Goal: Check status: Check status

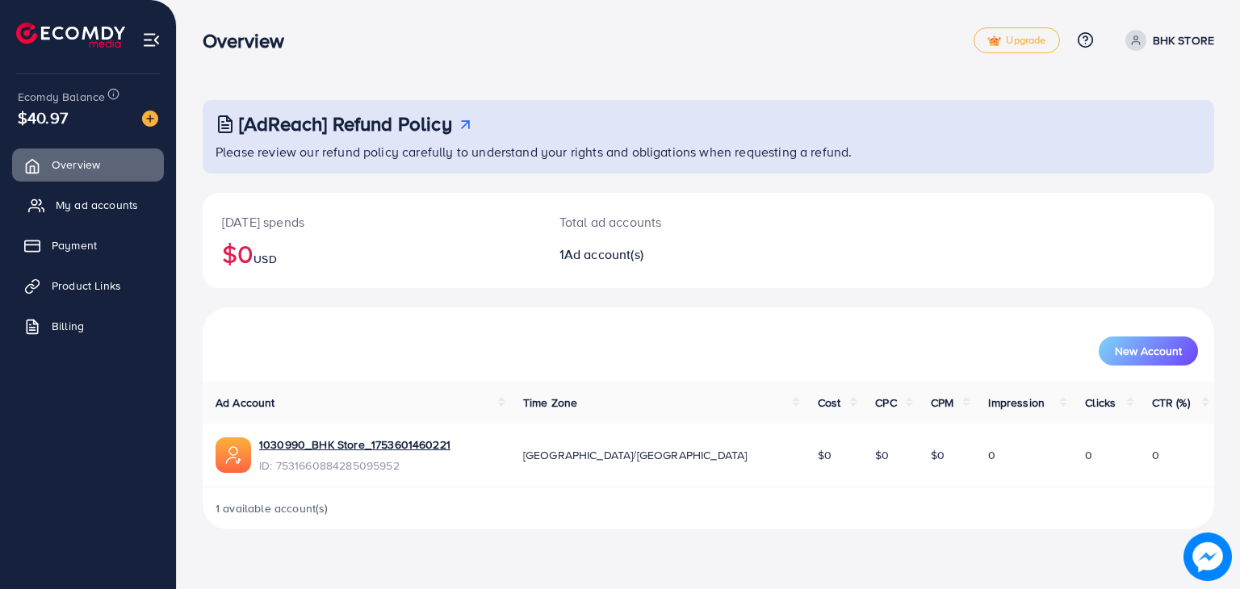
click at [119, 207] on span "My ad accounts" at bounding box center [97, 205] width 82 height 16
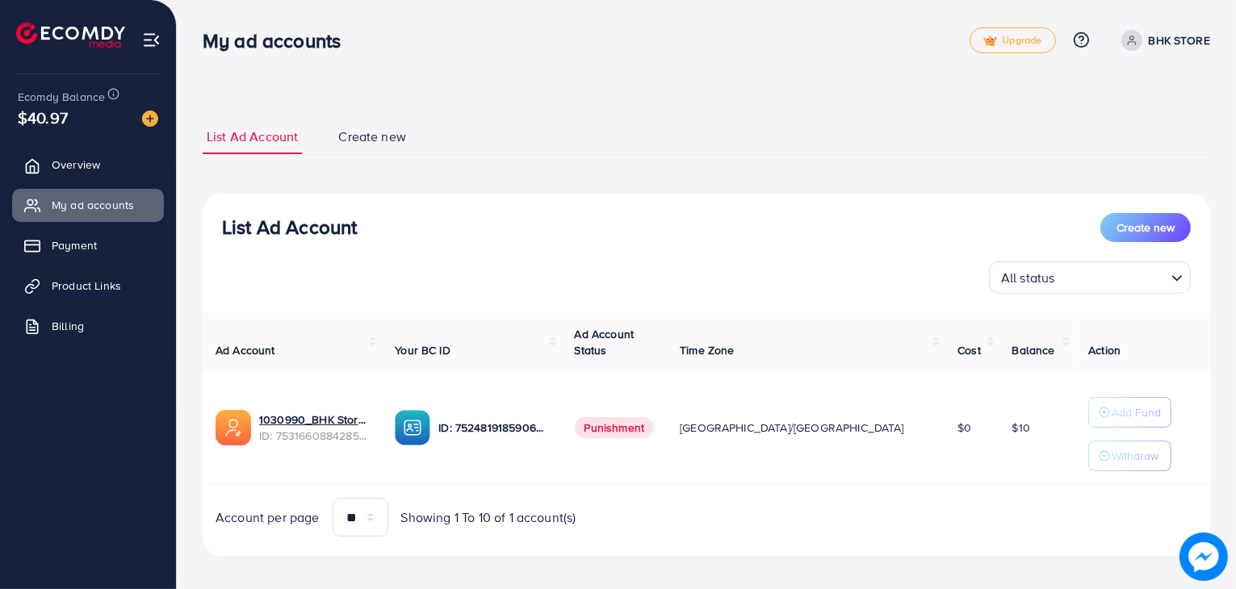
click at [266, 257] on div "List Ad Account Create new All status Loading..." at bounding box center [706, 253] width 1007 height 81
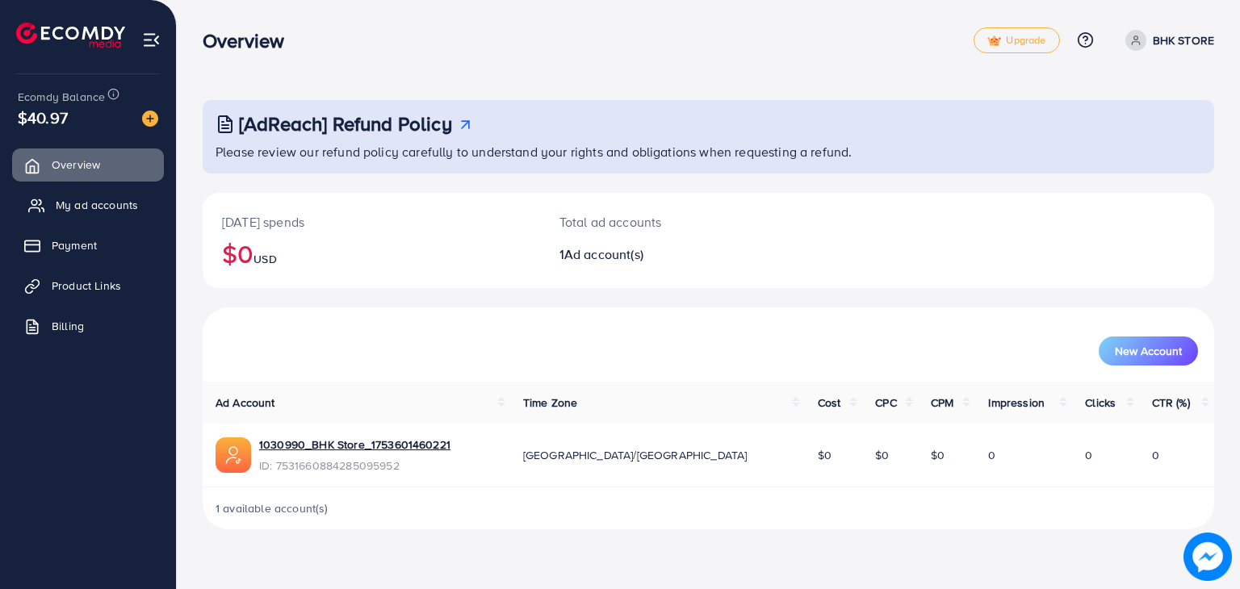
click at [90, 199] on span "My ad accounts" at bounding box center [97, 205] width 82 height 16
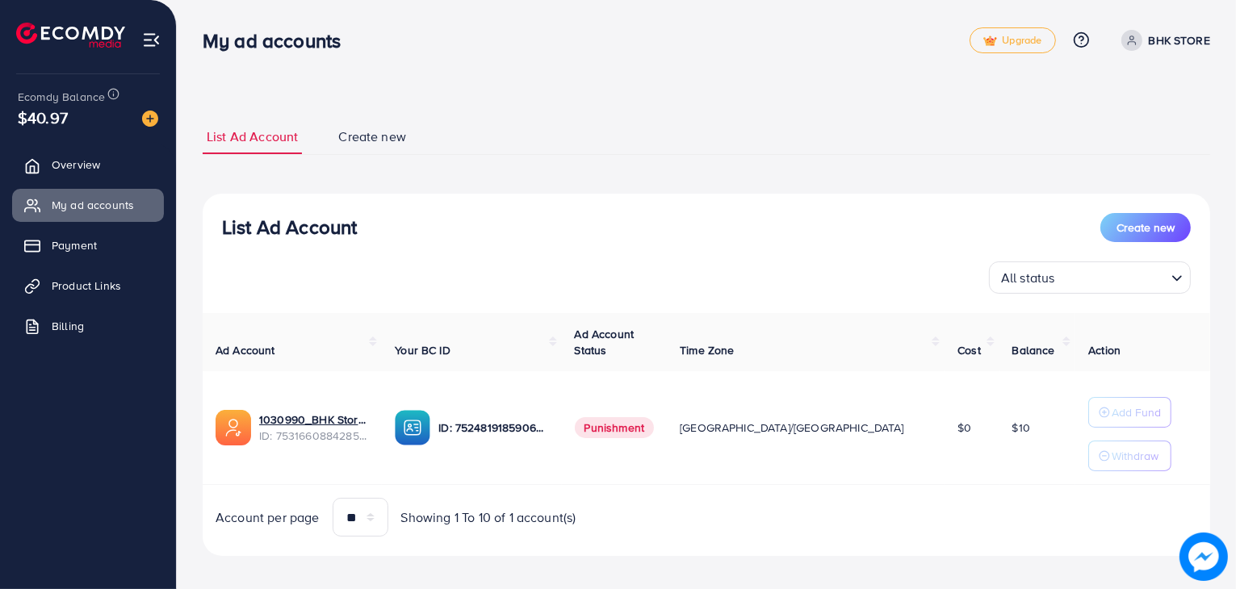
click at [255, 427] on div "1030990_BHK Store_1753601460221 ID: 7531660884285095952" at bounding box center [292, 428] width 153 height 36
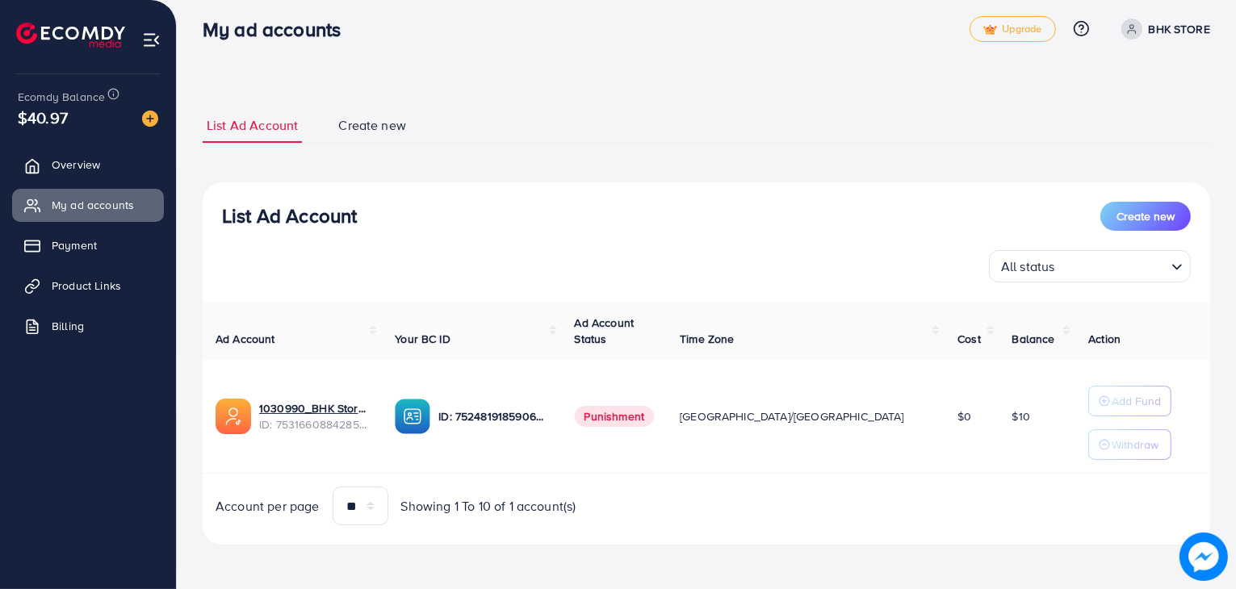
drag, startPoint x: 320, startPoint y: 406, endPoint x: 358, endPoint y: 460, distance: 66.5
click at [358, 460] on td "1030990_BHK Store_1753601460221 ID: 7531660884285095952" at bounding box center [292, 417] width 179 height 114
drag, startPoint x: 326, startPoint y: 410, endPoint x: 312, endPoint y: 440, distance: 32.9
click at [312, 440] on td "1030990_BHK Store_1753601460221 ID: 7531660884285095952" at bounding box center [292, 417] width 179 height 114
drag, startPoint x: 312, startPoint y: 440, endPoint x: 295, endPoint y: 451, distance: 21.0
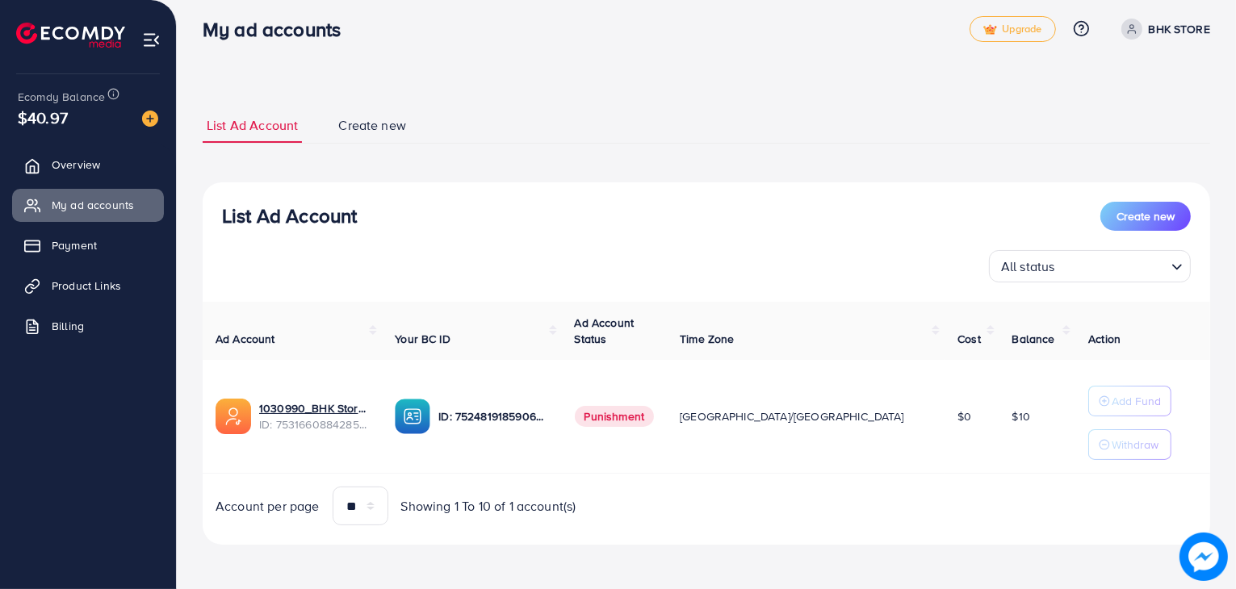
click at [295, 451] on td "1030990_BHK Store_1753601460221 ID: 7531660884285095952" at bounding box center [292, 417] width 179 height 114
click at [382, 454] on td "1030990_BHK Store_1753601460221 ID: 7531660884285095952" at bounding box center [292, 417] width 179 height 114
click at [382, 461] on td "1030990_BHK Store_1753601460221 ID: 7531660884285095952" at bounding box center [292, 417] width 179 height 114
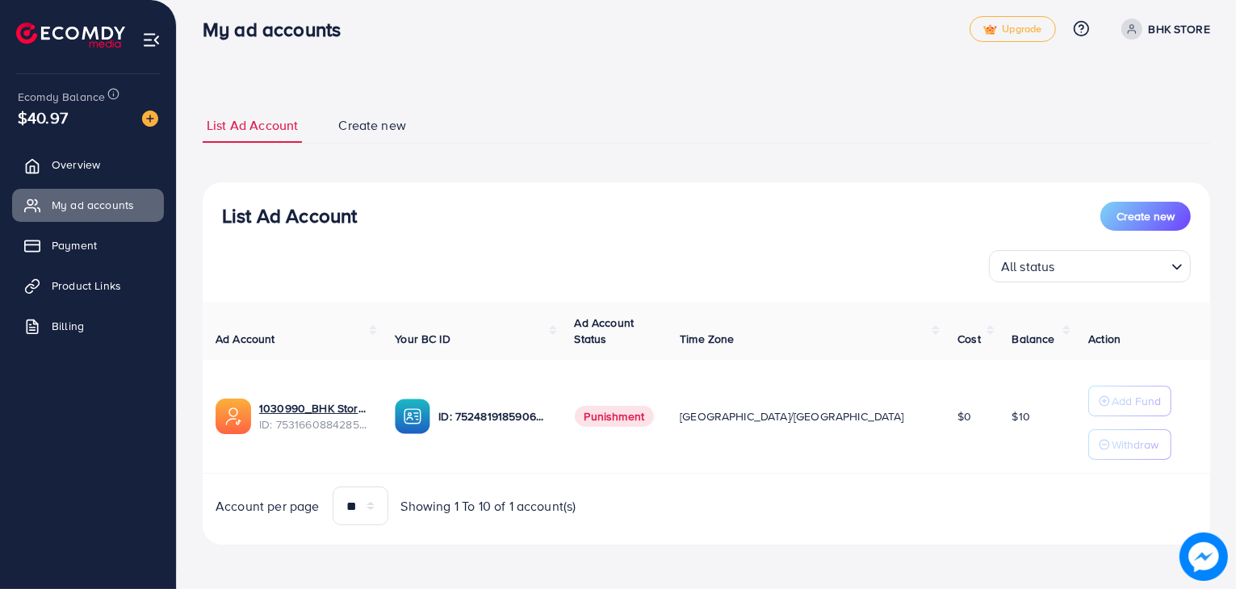
drag, startPoint x: 422, startPoint y: 434, endPoint x: 414, endPoint y: 431, distance: 8.7
click at [382, 431] on td "1030990_BHK Store_1753601460221 ID: 7531660884285095952" at bounding box center [292, 417] width 179 height 114
click at [369, 432] on span "ID: 7531660884285095952" at bounding box center [314, 425] width 110 height 16
drag, startPoint x: 412, startPoint y: 446, endPoint x: 433, endPoint y: 459, distance: 24.6
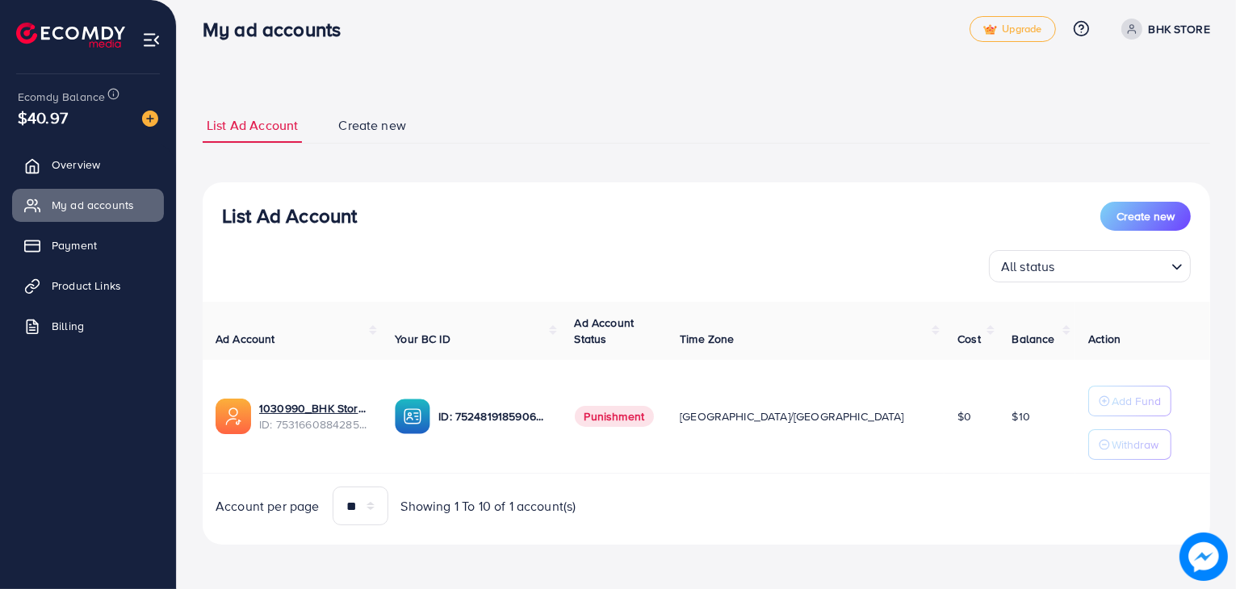
click at [433, 459] on td "ID: 7524819185906745345" at bounding box center [471, 417] width 179 height 114
drag, startPoint x: 544, startPoint y: 191, endPoint x: 539, endPoint y: 182, distance: 10.8
drag, startPoint x: 535, startPoint y: 184, endPoint x: 568, endPoint y: 151, distance: 46.8
click at [568, 151] on div "List Ad Account Create new List Ad Account Create new All status Loading... Ad …" at bounding box center [706, 326] width 1007 height 437
drag, startPoint x: 582, startPoint y: 136, endPoint x: 588, endPoint y: 126, distance: 11.9
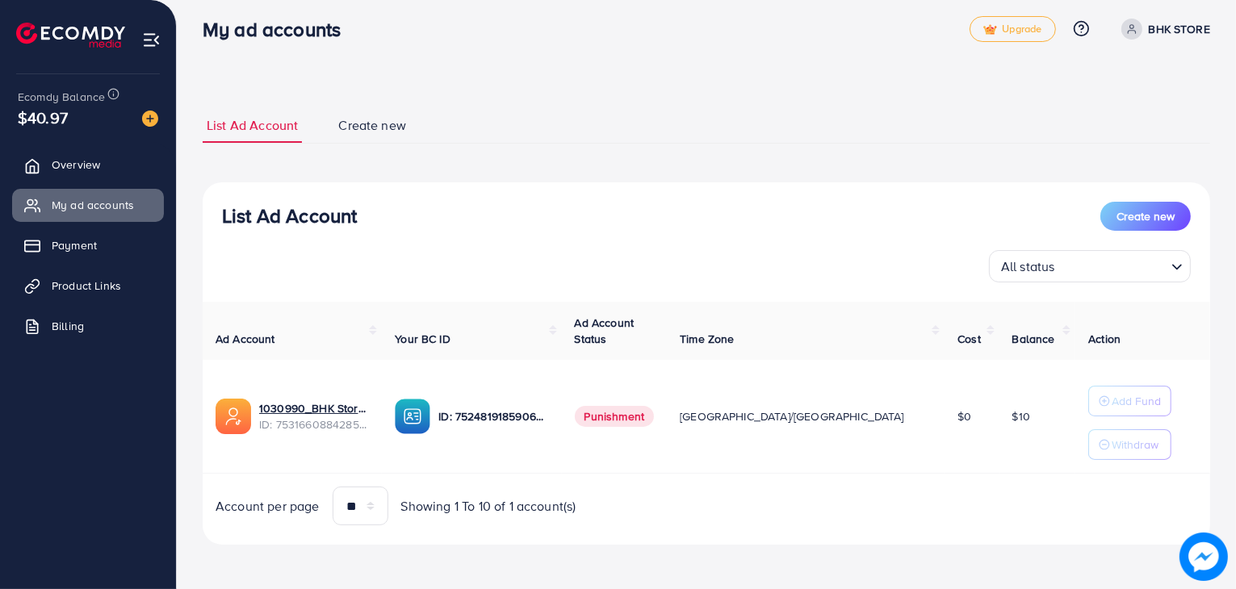
drag, startPoint x: 588, startPoint y: 126, endPoint x: 581, endPoint y: 109, distance: 18.1
click at [581, 109] on ul "List Ad Account Create new" at bounding box center [706, 126] width 1007 height 36
drag, startPoint x: 575, startPoint y: 112, endPoint x: 557, endPoint y: 130, distance: 25.1
click at [557, 130] on ul "List Ad Account Create new" at bounding box center [706, 126] width 1007 height 36
drag, startPoint x: 623, startPoint y: 114, endPoint x: 584, endPoint y: 136, distance: 45.2
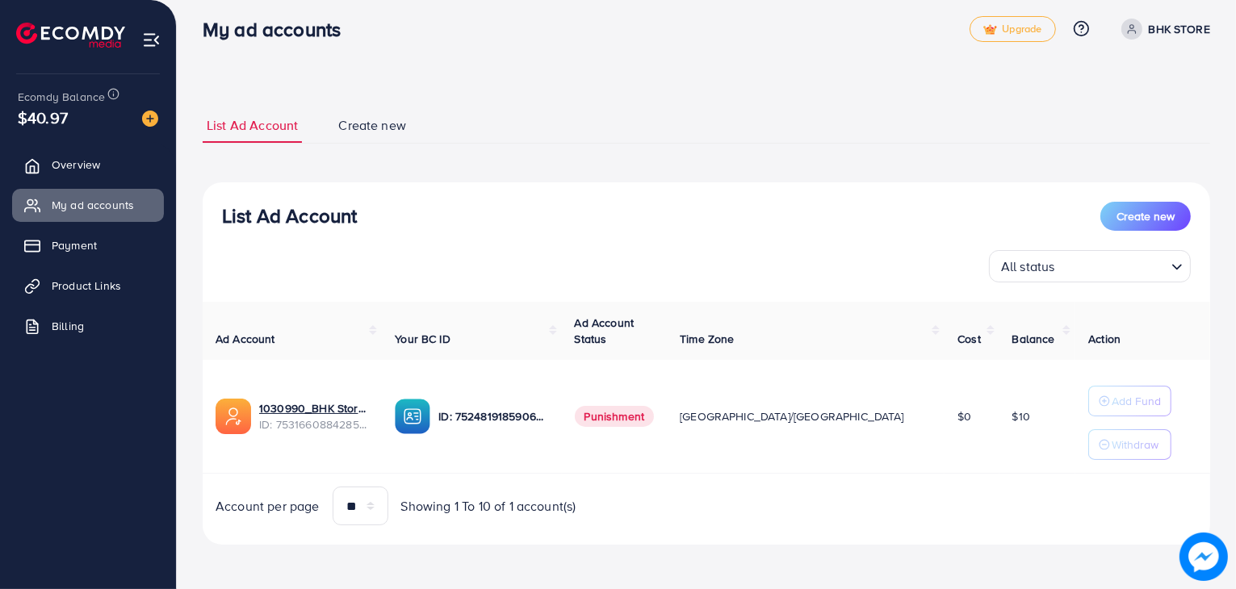
click at [584, 136] on ul "List Ad Account Create new" at bounding box center [706, 126] width 1007 height 36
drag, startPoint x: 639, startPoint y: 124, endPoint x: 629, endPoint y: 114, distance: 14.8
click at [630, 112] on ul "List Ad Account Create new" at bounding box center [706, 126] width 1007 height 36
click at [632, 118] on ul "List Ad Account Create new" at bounding box center [706, 126] width 1007 height 36
click at [634, 112] on ul "List Ad Account Create new" at bounding box center [706, 126] width 1007 height 36
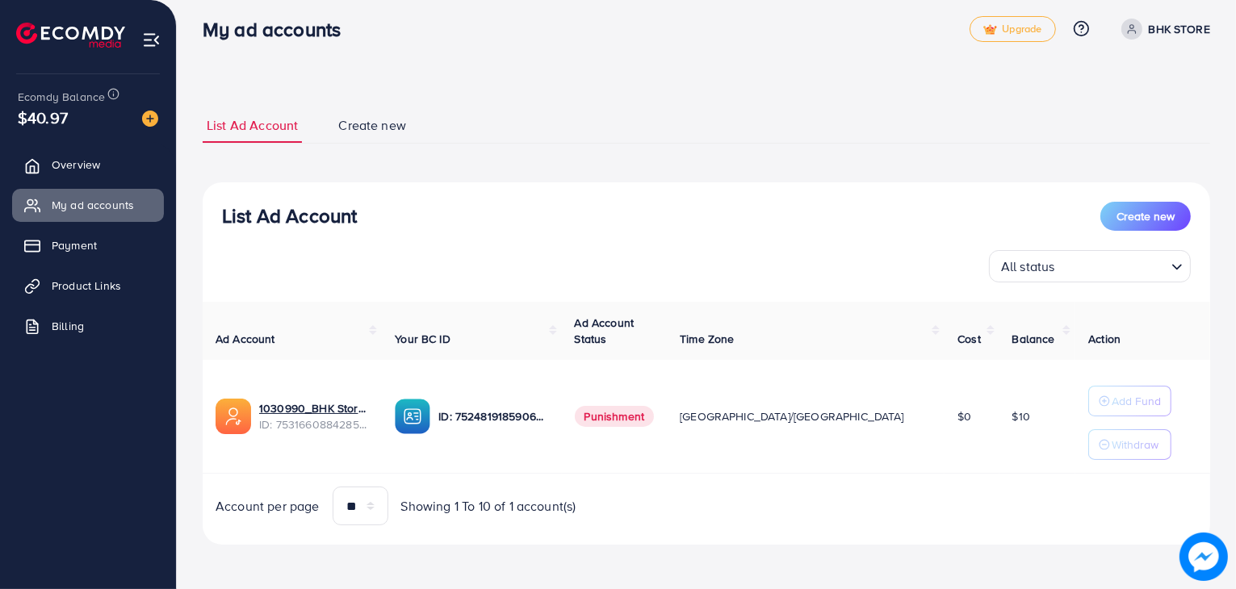
drag, startPoint x: 634, startPoint y: 112, endPoint x: 615, endPoint y: 131, distance: 26.8
click at [615, 131] on ul "List Ad Account Create new" at bounding box center [706, 126] width 1007 height 36
click at [563, 110] on ul "List Ad Account Create new" at bounding box center [706, 126] width 1007 height 36
drag, startPoint x: 639, startPoint y: 117, endPoint x: 630, endPoint y: 117, distance: 9.7
click at [630, 117] on ul "List Ad Account Create new" at bounding box center [706, 126] width 1007 height 36
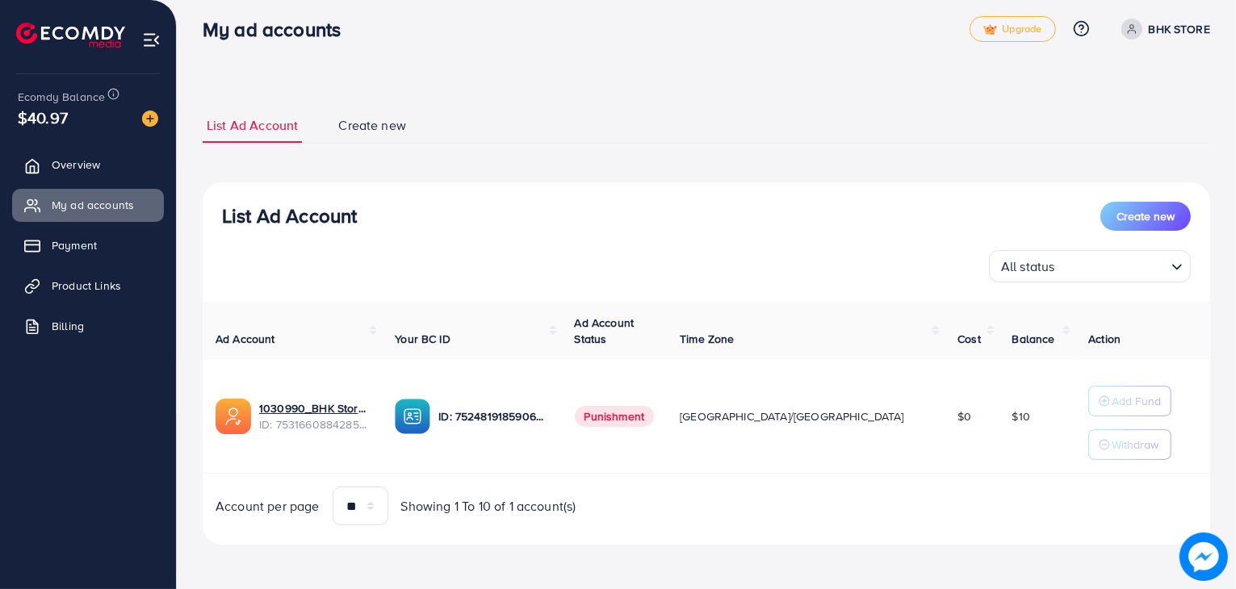
click at [629, 119] on ul "List Ad Account Create new" at bounding box center [706, 126] width 1007 height 36
drag, startPoint x: 629, startPoint y: 119, endPoint x: 623, endPoint y: 107, distance: 12.6
drag, startPoint x: 623, startPoint y: 107, endPoint x: 634, endPoint y: 109, distance: 11.4
click at [634, 109] on ul "List Ad Account Create new" at bounding box center [706, 126] width 1007 height 36
drag, startPoint x: 634, startPoint y: 107, endPoint x: 542, endPoint y: 150, distance: 101.5
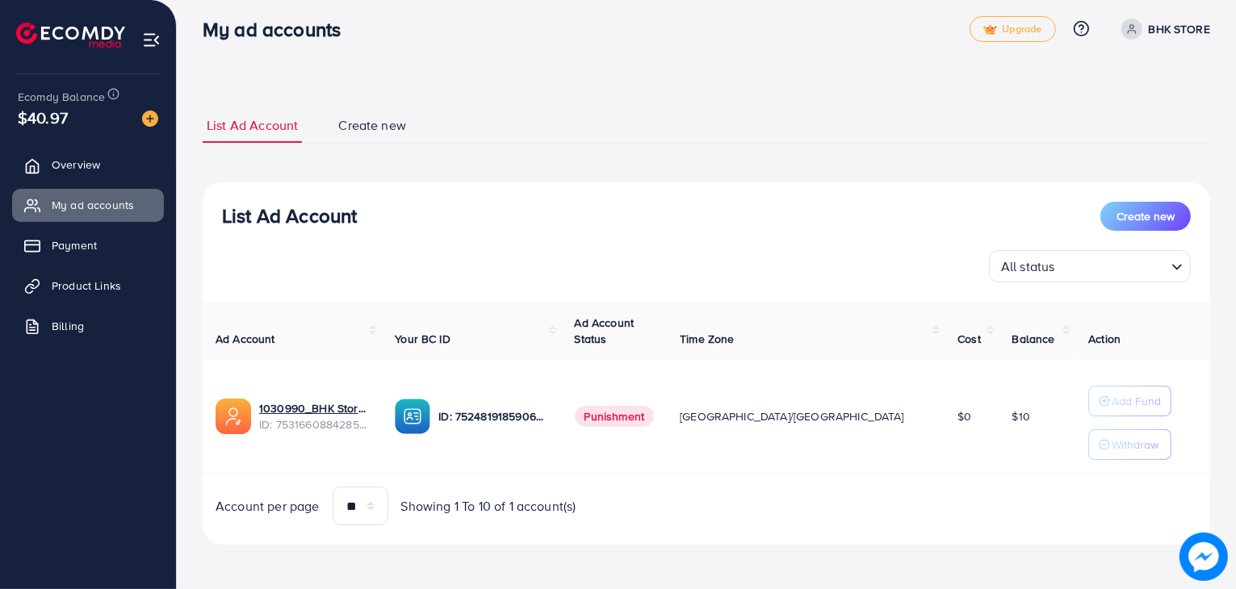
click at [542, 150] on div "List Ad Account Create new List Ad Account Create new All status Loading... Ad …" at bounding box center [706, 326] width 1007 height 437
